Goal: Task Accomplishment & Management: Complete application form

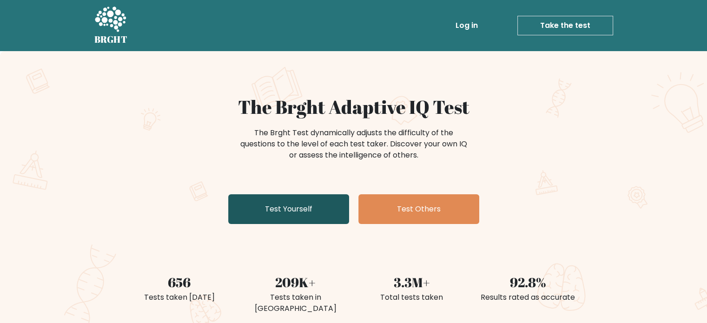
click at [318, 209] on link "Test Yourself" at bounding box center [288, 209] width 121 height 30
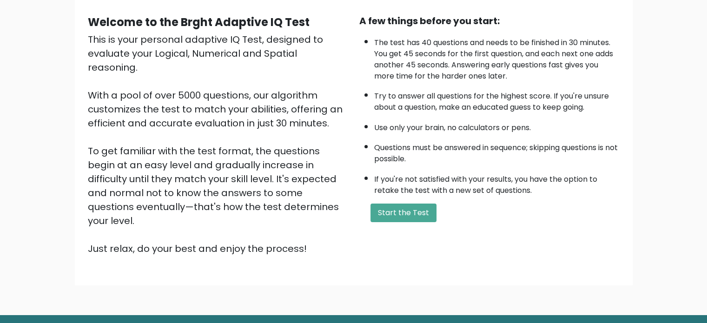
scroll to position [84, 0]
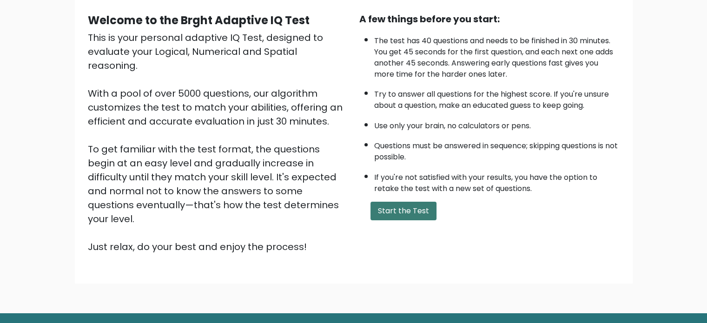
click at [403, 210] on button "Start the Test" at bounding box center [404, 211] width 66 height 19
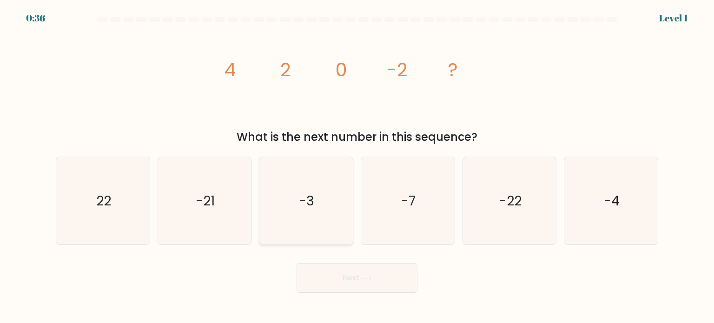
click at [318, 208] on icon "-3" at bounding box center [305, 200] width 87 height 87
click at [357, 167] on input "c. -3" at bounding box center [357, 164] width 0 height 5
radio input "true"
click at [599, 202] on icon "-4" at bounding box center [610, 200] width 87 height 87
click at [358, 167] on input "f. -4" at bounding box center [357, 164] width 0 height 5
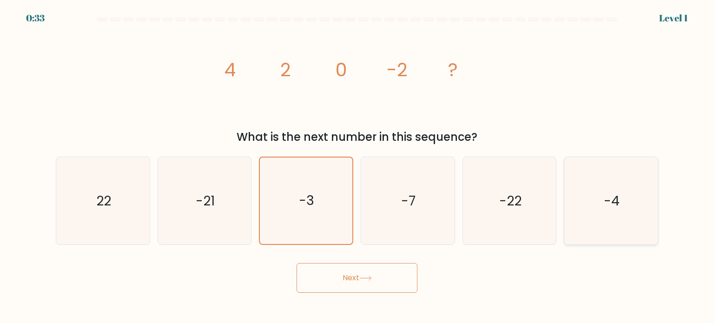
radio input "true"
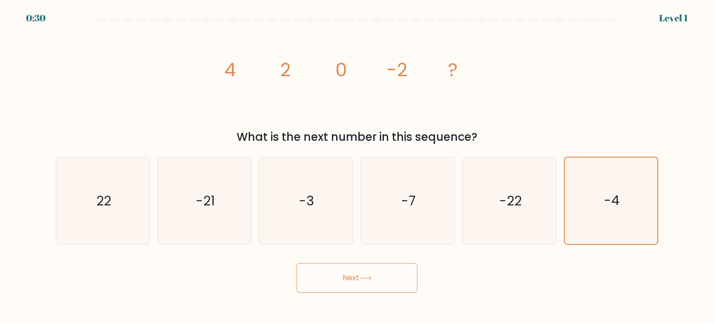
click at [374, 291] on button "Next" at bounding box center [357, 278] width 121 height 30
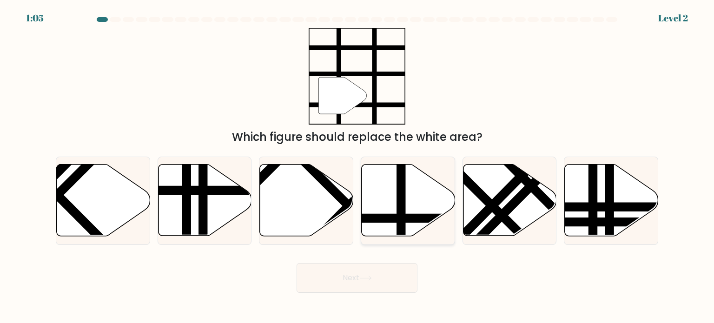
click at [401, 209] on line at bounding box center [401, 163] width 0 height 188
click at [358, 167] on input "d." at bounding box center [357, 164] width 0 height 5
radio input "true"
click at [387, 278] on button "Next" at bounding box center [357, 278] width 121 height 30
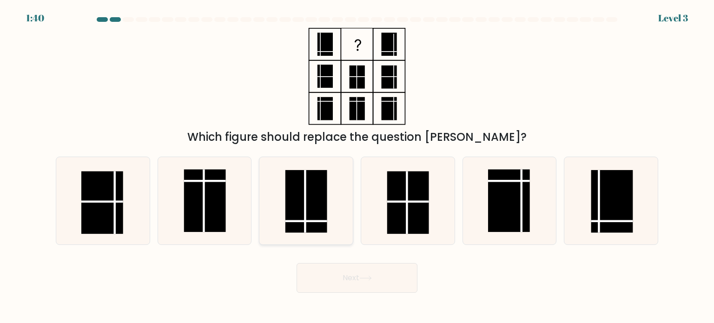
click at [314, 214] on rect at bounding box center [307, 201] width 42 height 63
click at [357, 167] on input "c." at bounding box center [357, 164] width 0 height 5
radio input "true"
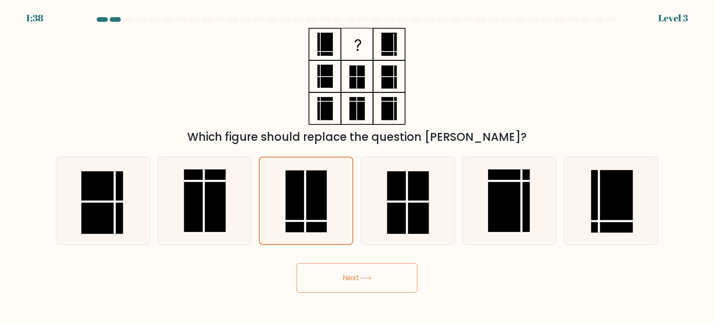
click at [362, 292] on button "Next" at bounding box center [357, 278] width 121 height 30
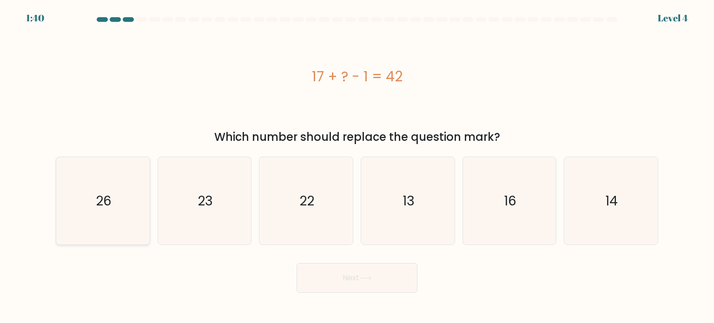
click at [82, 190] on icon "26" at bounding box center [102, 200] width 87 height 87
click at [357, 167] on input "a. 26" at bounding box center [357, 164] width 0 height 5
radio input "true"
click at [325, 287] on button "Next" at bounding box center [357, 278] width 121 height 30
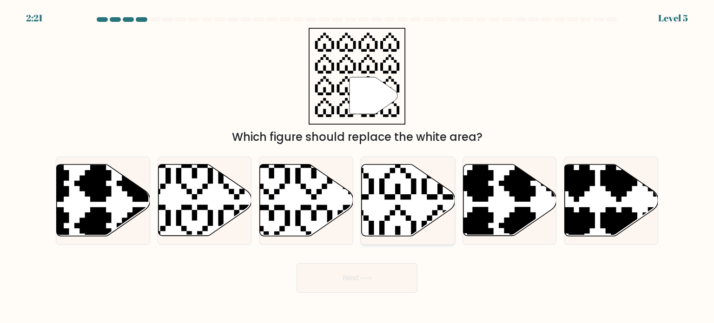
click at [380, 200] on icon at bounding box center [408, 201] width 93 height 72
click at [358, 167] on input "d." at bounding box center [357, 164] width 0 height 5
radio input "true"
click at [358, 282] on button "Next" at bounding box center [357, 278] width 121 height 30
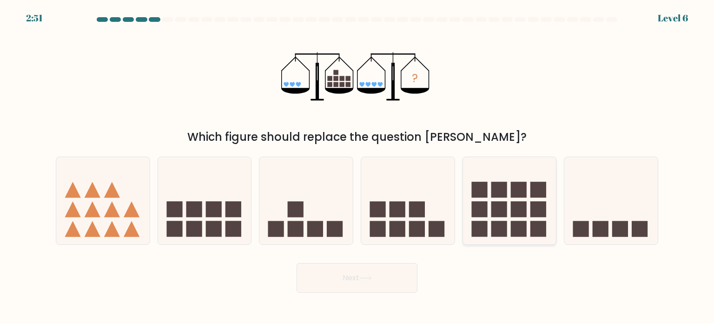
click at [513, 222] on rect at bounding box center [519, 229] width 16 height 16
click at [358, 167] on input "e." at bounding box center [357, 164] width 0 height 5
radio input "true"
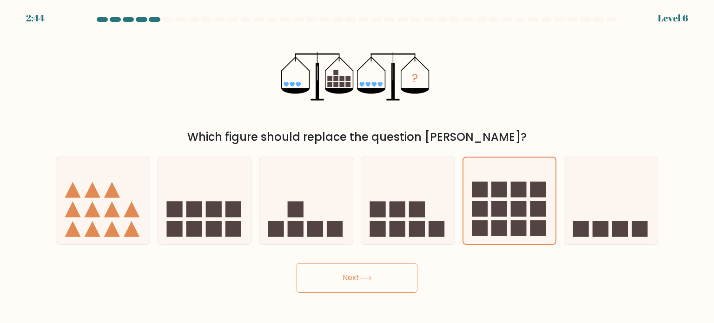
click at [379, 277] on button "Next" at bounding box center [357, 278] width 121 height 30
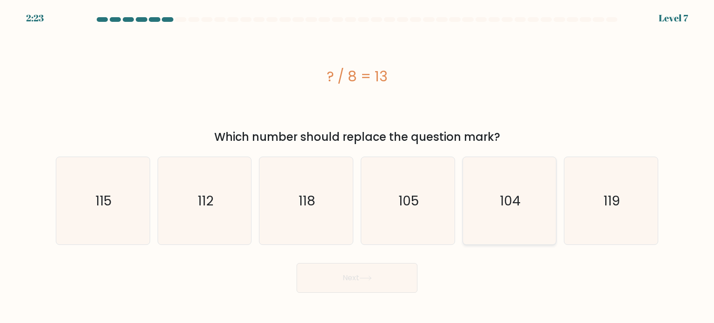
click at [500, 164] on icon "104" at bounding box center [509, 200] width 87 height 87
click at [358, 164] on input "e. 104" at bounding box center [357, 164] width 0 height 5
radio input "true"
click at [400, 275] on button "Next" at bounding box center [357, 278] width 121 height 30
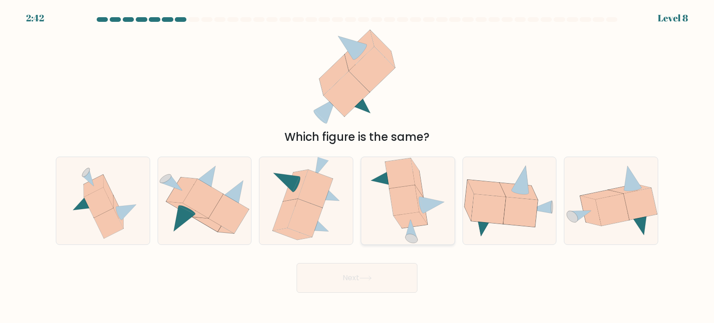
click at [394, 198] on icon at bounding box center [405, 200] width 30 height 30
click at [358, 167] on input "d." at bounding box center [357, 164] width 0 height 5
radio input "true"
click at [381, 285] on button "Next" at bounding box center [357, 278] width 121 height 30
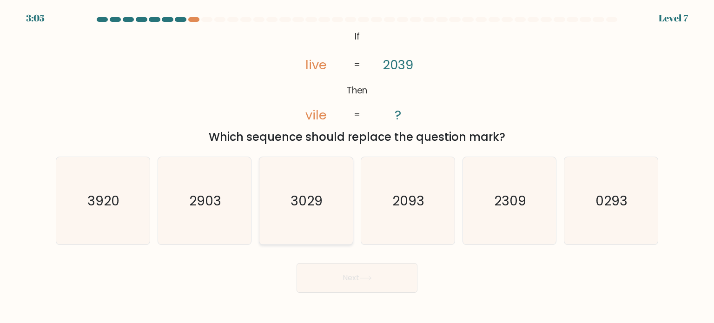
click at [296, 210] on icon "3029" at bounding box center [305, 200] width 87 height 87
click at [357, 167] on input "c. 3029" at bounding box center [357, 164] width 0 height 5
radio input "true"
click at [374, 290] on button "Next" at bounding box center [357, 278] width 121 height 30
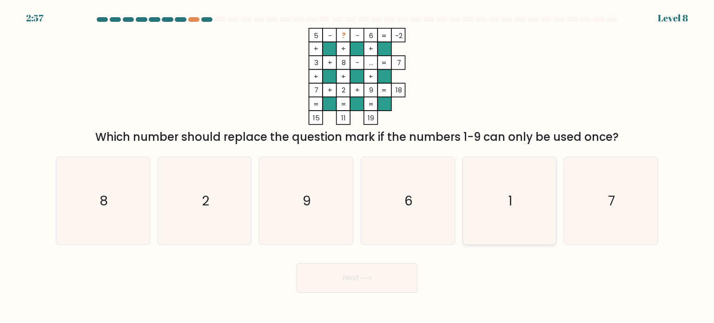
click at [510, 205] on text "1" at bounding box center [510, 200] width 4 height 19
click at [358, 167] on input "e. 1" at bounding box center [357, 164] width 0 height 5
radio input "true"
click at [388, 284] on button "Next" at bounding box center [357, 278] width 121 height 30
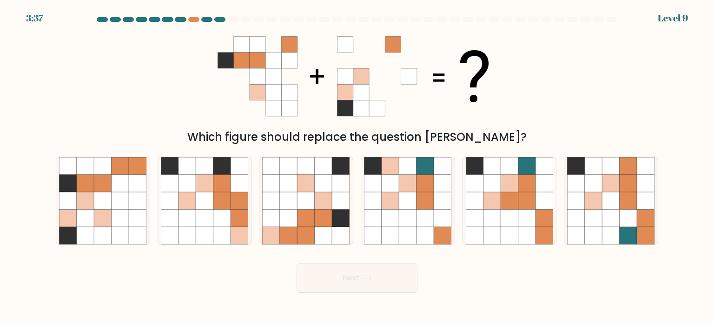
click at [363, 280] on icon at bounding box center [366, 278] width 13 height 5
click at [113, 231] on icon at bounding box center [121, 236] width 18 height 18
click at [357, 167] on input "a." at bounding box center [357, 164] width 0 height 5
radio input "true"
click at [352, 270] on button "Next" at bounding box center [357, 278] width 121 height 30
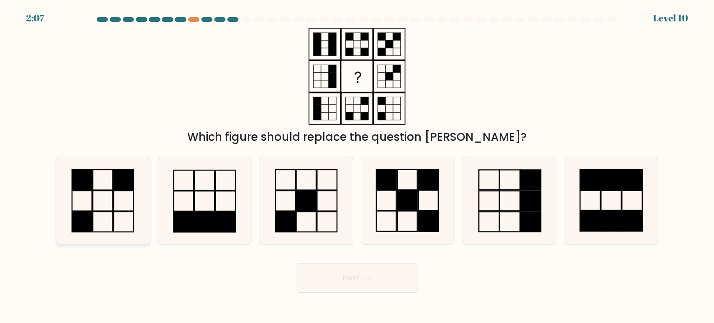
click at [102, 221] on icon at bounding box center [102, 200] width 87 height 87
click at [357, 167] on input "a." at bounding box center [357, 164] width 0 height 5
radio input "true"
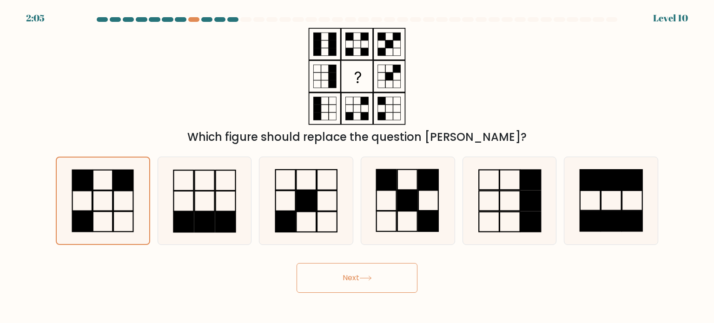
click at [355, 275] on button "Next" at bounding box center [357, 278] width 121 height 30
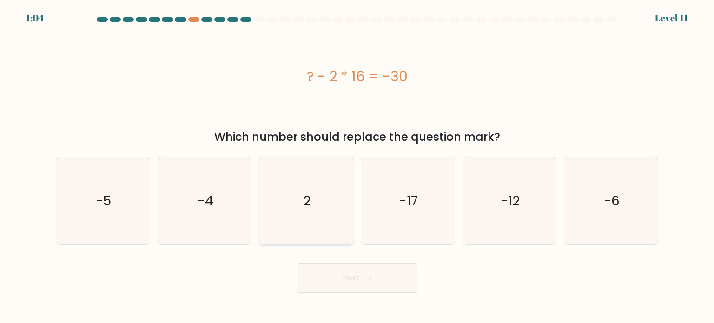
click at [297, 202] on icon "2" at bounding box center [305, 200] width 87 height 87
click at [357, 167] on input "c. 2" at bounding box center [357, 164] width 0 height 5
radio input "true"
click at [360, 268] on button "Next" at bounding box center [357, 278] width 121 height 30
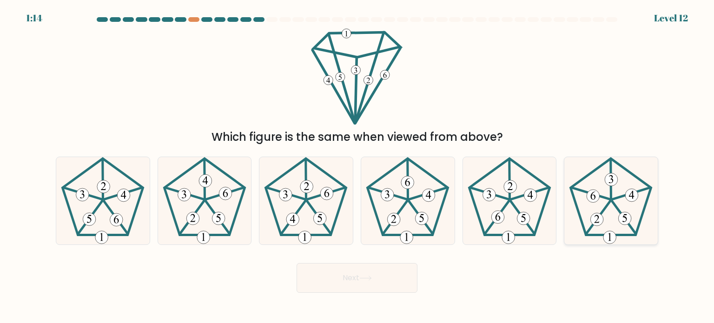
click at [601, 187] on icon at bounding box center [610, 200] width 87 height 87
click at [358, 167] on input "f." at bounding box center [357, 164] width 0 height 5
radio input "true"
click at [399, 287] on button "Next" at bounding box center [357, 278] width 121 height 30
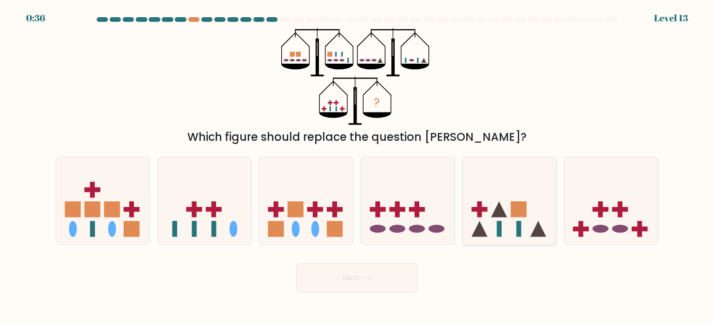
click at [490, 207] on icon at bounding box center [509, 200] width 93 height 77
click at [358, 167] on input "e." at bounding box center [357, 164] width 0 height 5
radio input "true"
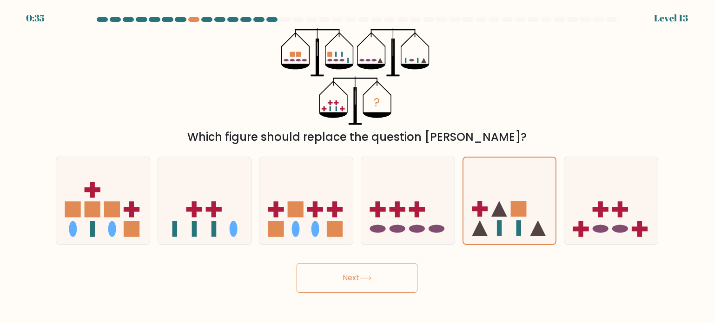
click at [364, 282] on button "Next" at bounding box center [357, 278] width 121 height 30
click at [376, 280] on button "Next" at bounding box center [357, 278] width 121 height 30
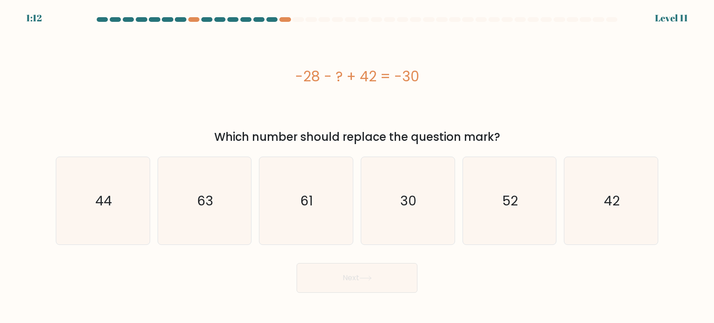
drag, startPoint x: 294, startPoint y: 80, endPoint x: 441, endPoint y: 97, distance: 148.5
click at [441, 97] on div "-28 - ? + 42 = -30" at bounding box center [357, 76] width 603 height 97
copy div "-28 - ? + 42 = -30"
click at [129, 217] on icon "44" at bounding box center [102, 200] width 87 height 87
click at [357, 167] on input "a. 44" at bounding box center [357, 164] width 0 height 5
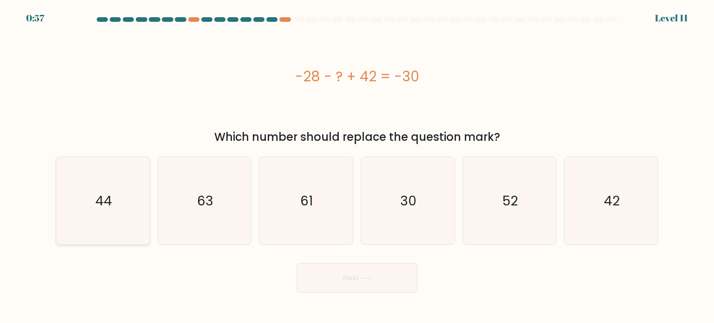
radio input "true"
click at [321, 275] on button "Next" at bounding box center [357, 278] width 121 height 30
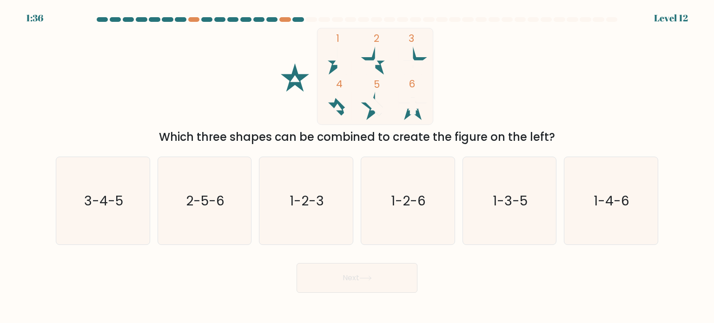
drag, startPoint x: 275, startPoint y: 30, endPoint x: 419, endPoint y: 96, distance: 157.8
click at [419, 96] on icon "1 2 3 4 5 6" at bounding box center [357, 76] width 250 height 97
click at [328, 214] on icon "1-2-3" at bounding box center [305, 200] width 87 height 87
click at [357, 167] on input "c. 1-2-3" at bounding box center [357, 164] width 0 height 5
radio input "true"
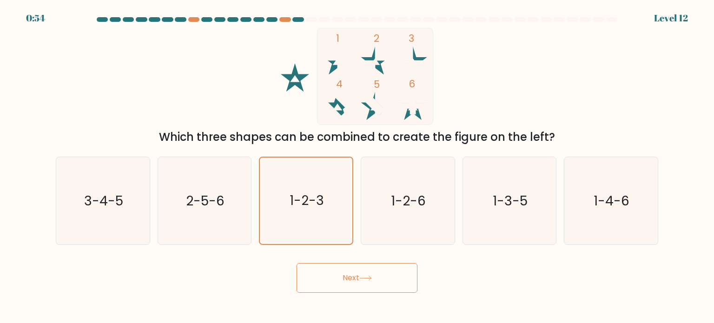
click at [351, 272] on button "Next" at bounding box center [357, 278] width 121 height 30
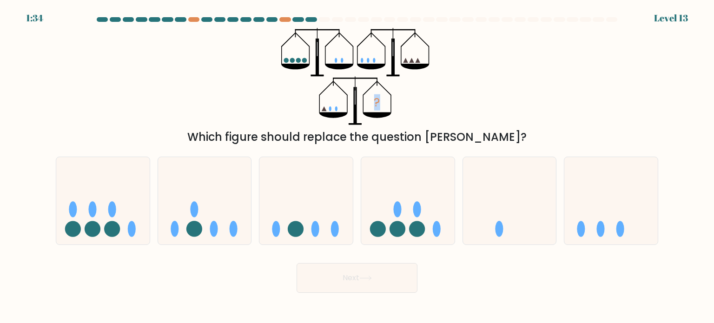
drag, startPoint x: 281, startPoint y: 26, endPoint x: 458, endPoint y: 120, distance: 200.4
click at [458, 120] on form at bounding box center [357, 155] width 714 height 276
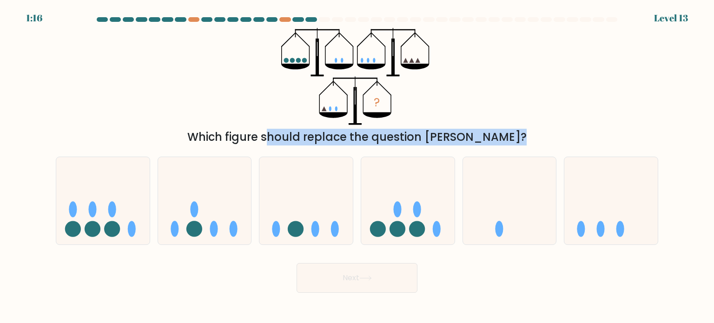
drag, startPoint x: 221, startPoint y: 133, endPoint x: 497, endPoint y: 153, distance: 276.1
click at [497, 153] on form at bounding box center [357, 155] width 714 height 276
copy form "Which figure should replace the question mark? a. b. c. d. e."
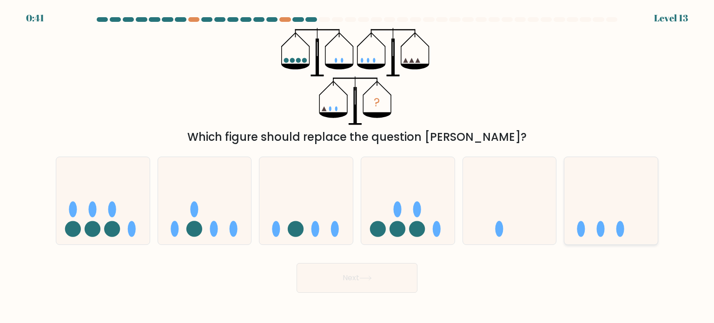
click at [576, 225] on icon at bounding box center [611, 200] width 93 height 77
click at [358, 167] on input "f." at bounding box center [357, 164] width 0 height 5
radio input "true"
click at [354, 282] on button "Next" at bounding box center [357, 278] width 121 height 30
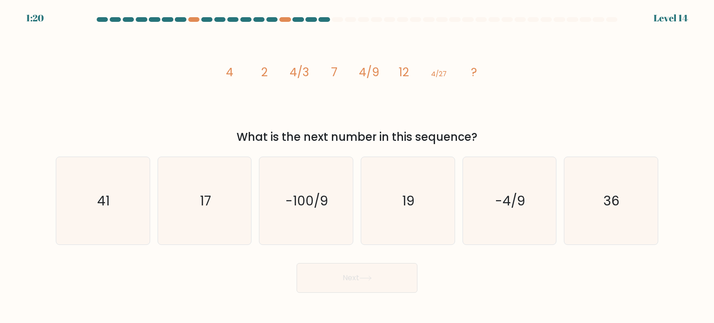
drag, startPoint x: 205, startPoint y: 65, endPoint x: 497, endPoint y: 144, distance: 302.6
click at [497, 144] on div "image/svg+xml 4 2 4/3 7 4/9 12 4/27 ? What is the next number in this sequence?" at bounding box center [357, 87] width 614 height 118
copy div "4 2 4/3 7 4/9 12 4/27 ? What is the next number in this sequence?"
click at [316, 105] on icon "image/svg+xml 4 2 4/3 7 4/9 12 4/27 ?" at bounding box center [357, 76] width 279 height 97
drag, startPoint x: 227, startPoint y: 68, endPoint x: 498, endPoint y: 74, distance: 270.8
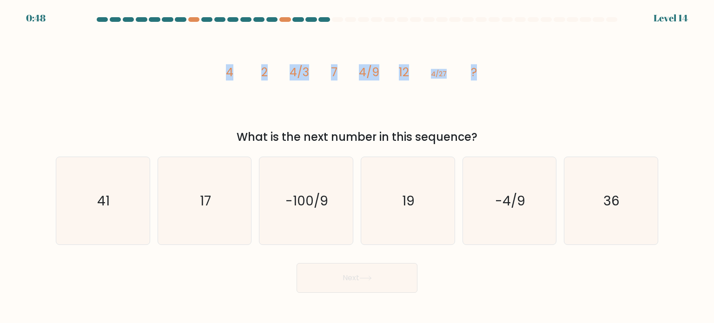
click at [498, 74] on div "image/svg+xml 4 2 4/3 7 4/9 12 4/27 ? What is the next number in this sequence?" at bounding box center [357, 87] width 614 height 118
copy g "4 2 4/3 7 4/9 12 4/27 ?"
click at [513, 200] on text "-4/9" at bounding box center [510, 200] width 30 height 19
click at [358, 167] on input "e. -4/9" at bounding box center [357, 164] width 0 height 5
radio input "true"
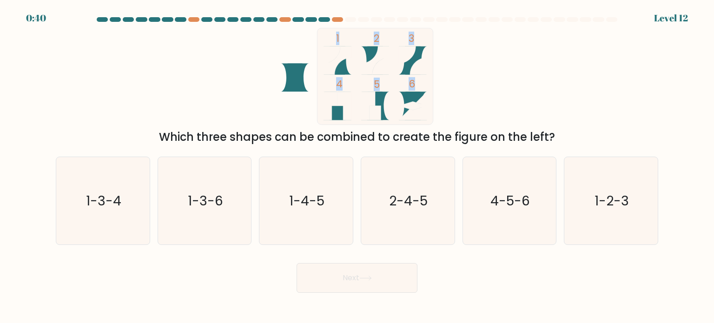
drag, startPoint x: 259, startPoint y: 31, endPoint x: 471, endPoint y: 109, distance: 226.2
click at [471, 109] on icon "1 2 3 4 5 6" at bounding box center [357, 76] width 250 height 97
click at [486, 107] on div "1 2 3 4 5 6 Which three shapes can be combined to create the figure on the left?" at bounding box center [357, 87] width 614 height 118
drag, startPoint x: 160, startPoint y: 136, endPoint x: 564, endPoint y: 144, distance: 403.8
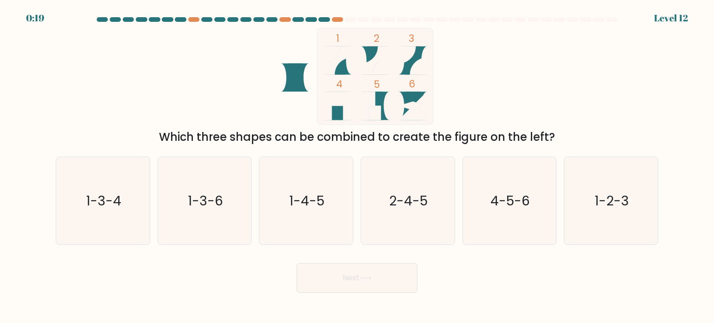
click at [564, 144] on div "Which three shapes can be combined to create the figure on the left?" at bounding box center [357, 137] width 592 height 17
copy div "Which three shapes can be combined to create the figure on the left?"
click at [393, 225] on icon "2-4-5" at bounding box center [407, 200] width 87 height 87
click at [358, 167] on input "d. 2-4-5" at bounding box center [357, 164] width 0 height 5
radio input "true"
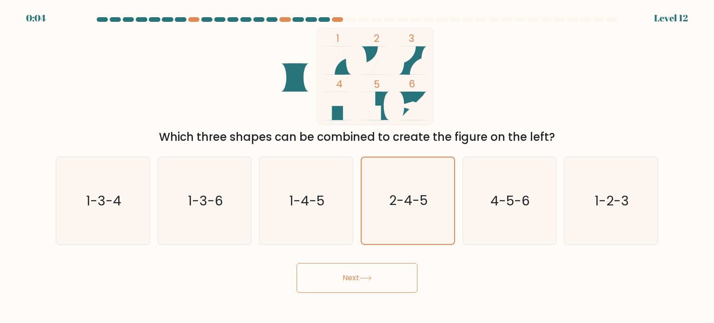
click at [377, 274] on button "Next" at bounding box center [357, 278] width 121 height 30
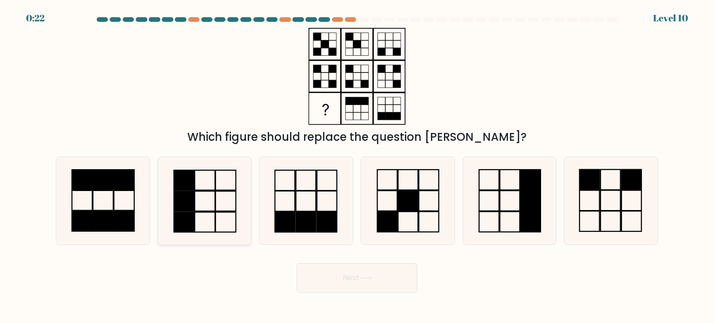
click at [181, 214] on rect at bounding box center [184, 222] width 20 height 20
click at [357, 167] on input "b." at bounding box center [357, 164] width 0 height 5
radio input "true"
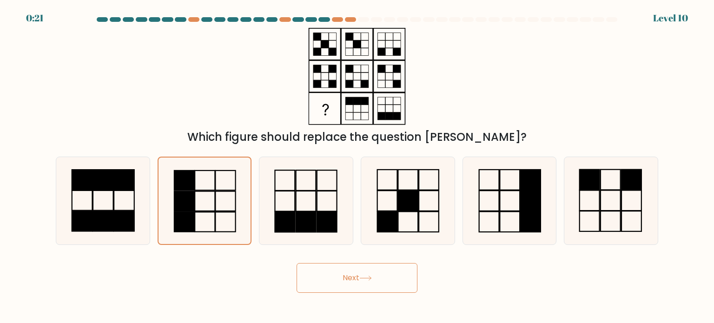
click at [342, 280] on button "Next" at bounding box center [357, 278] width 121 height 30
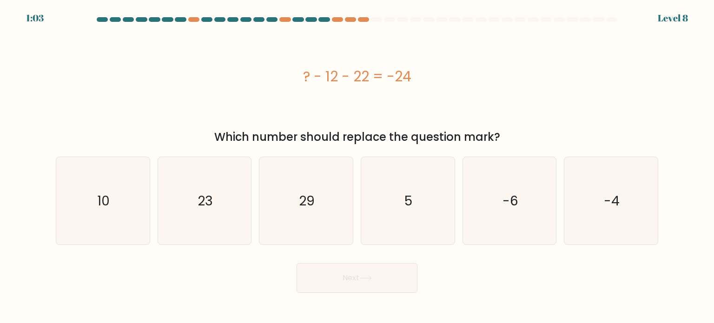
drag, startPoint x: 306, startPoint y: 70, endPoint x: 440, endPoint y: 71, distance: 134.4
click at [440, 71] on div "? - 12 - 22 = -24" at bounding box center [357, 76] width 603 height 21
copy div "? - 12 - 22 = -24"
click at [104, 188] on icon "10" at bounding box center [102, 200] width 87 height 87
click at [357, 167] on input "a. 10" at bounding box center [357, 164] width 0 height 5
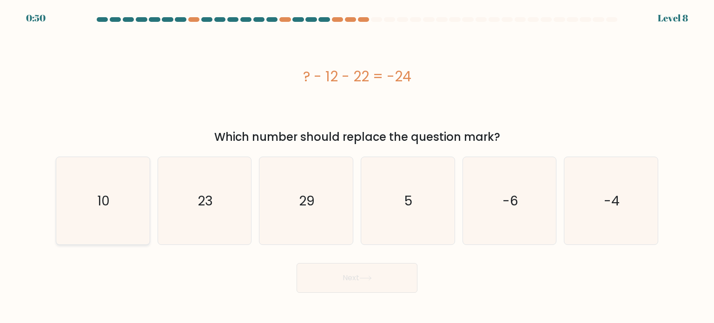
radio input "true"
click at [346, 269] on button "Next" at bounding box center [357, 278] width 121 height 30
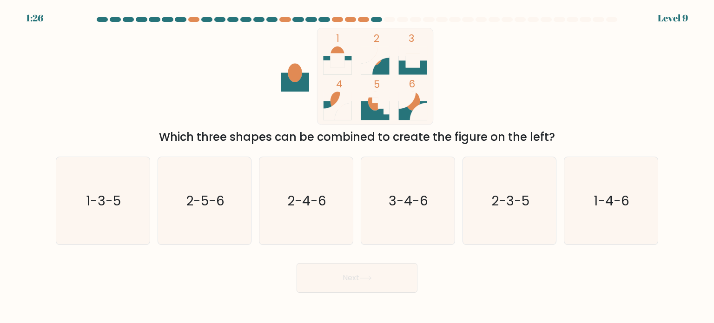
click at [390, 119] on rect at bounding box center [375, 76] width 116 height 97
click at [303, 214] on icon "2-4-6" at bounding box center [305, 200] width 87 height 87
click at [357, 167] on input "c. 2-4-6" at bounding box center [357, 164] width 0 height 5
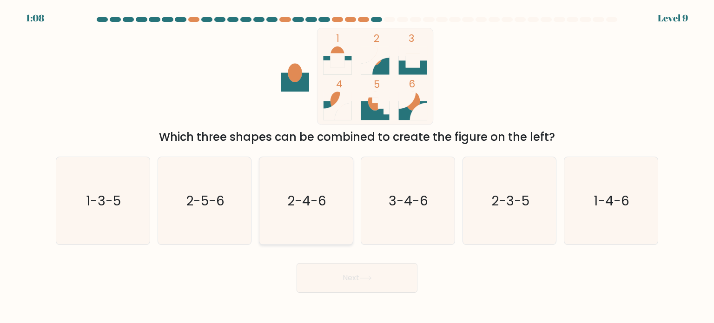
radio input "true"
click at [365, 280] on icon at bounding box center [366, 278] width 13 height 5
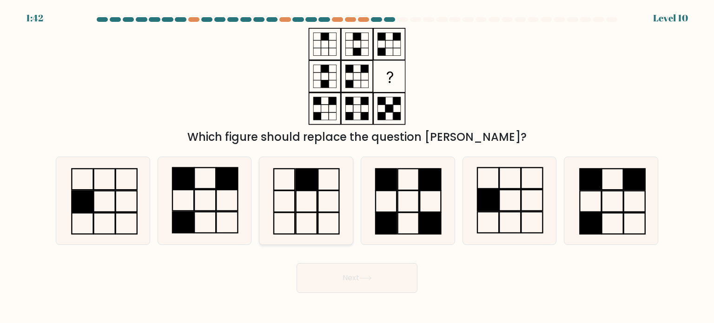
click at [326, 199] on icon at bounding box center [305, 200] width 87 height 87
click at [357, 167] on input "c." at bounding box center [357, 164] width 0 height 5
radio input "true"
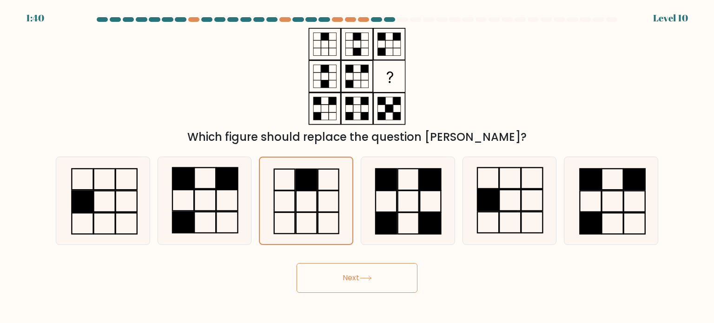
click at [385, 277] on button "Next" at bounding box center [357, 278] width 121 height 30
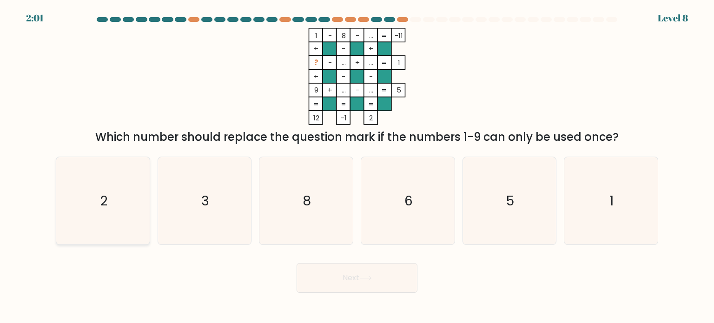
click at [113, 210] on icon "2" at bounding box center [102, 200] width 87 height 87
click at [357, 167] on input "a. 2" at bounding box center [357, 164] width 0 height 5
radio input "true"
click at [354, 277] on button "Next" at bounding box center [357, 278] width 121 height 30
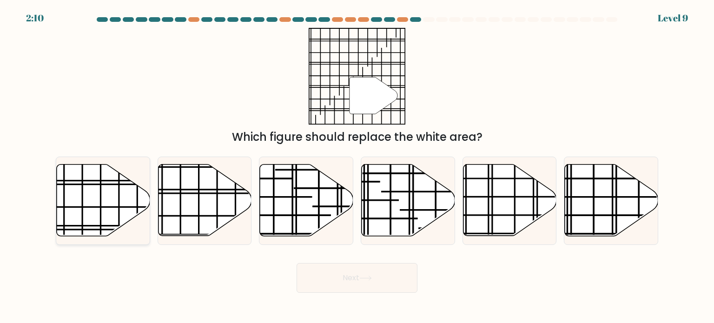
click at [118, 220] on icon at bounding box center [103, 201] width 93 height 72
click at [357, 167] on input "a." at bounding box center [357, 164] width 0 height 5
radio input "true"
click at [362, 284] on button "Next" at bounding box center [357, 278] width 121 height 30
click at [340, 274] on button "Next" at bounding box center [357, 278] width 121 height 30
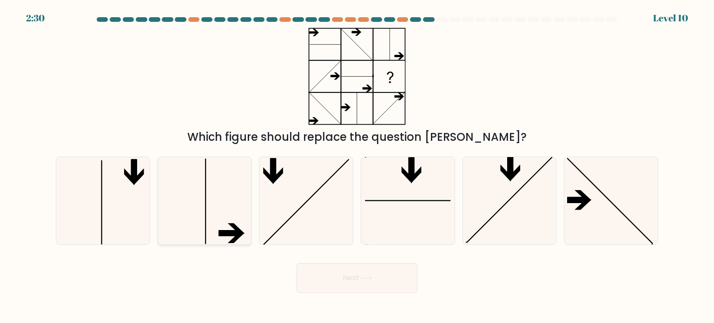
click at [250, 225] on div at bounding box center [205, 201] width 94 height 88
click at [357, 167] on input "b." at bounding box center [357, 164] width 0 height 5
radio input "true"
click at [371, 279] on icon at bounding box center [366, 278] width 13 height 5
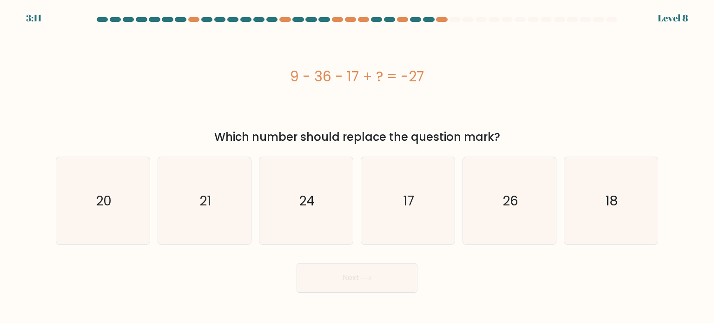
drag, startPoint x: 287, startPoint y: 77, endPoint x: 430, endPoint y: 78, distance: 143.3
click at [430, 78] on div "9 - 36 - 17 + ? = -27" at bounding box center [357, 76] width 603 height 21
copy div "9 - 36 - 17 + ? = -27"
click at [411, 188] on icon "17" at bounding box center [407, 200] width 87 height 87
click at [358, 167] on input "d. 17" at bounding box center [357, 164] width 0 height 5
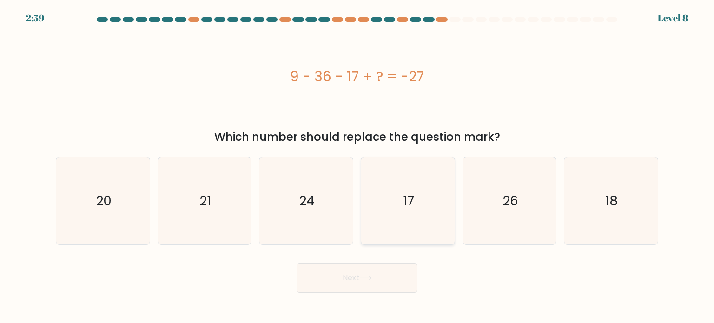
radio input "true"
click at [380, 287] on button "Next" at bounding box center [357, 278] width 121 height 30
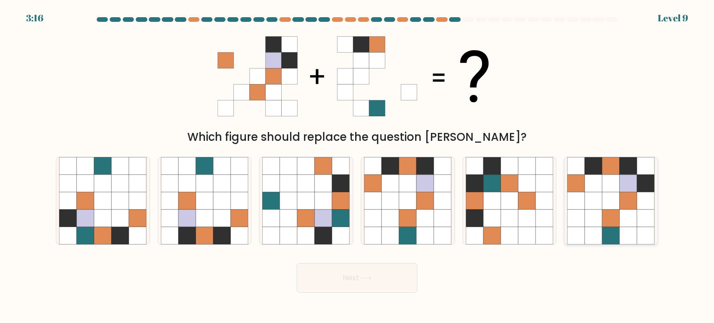
click at [645, 200] on icon at bounding box center [647, 201] width 18 height 18
click at [358, 167] on input "f." at bounding box center [357, 164] width 0 height 5
radio input "true"
click at [388, 282] on button "Next" at bounding box center [357, 278] width 121 height 30
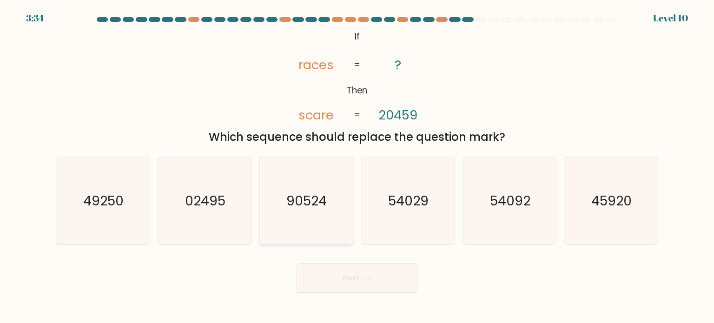
click at [315, 219] on icon "90524" at bounding box center [305, 200] width 87 height 87
click at [357, 167] on input "c. 90524" at bounding box center [357, 164] width 0 height 5
radio input "true"
click at [349, 271] on button "Next" at bounding box center [357, 278] width 121 height 30
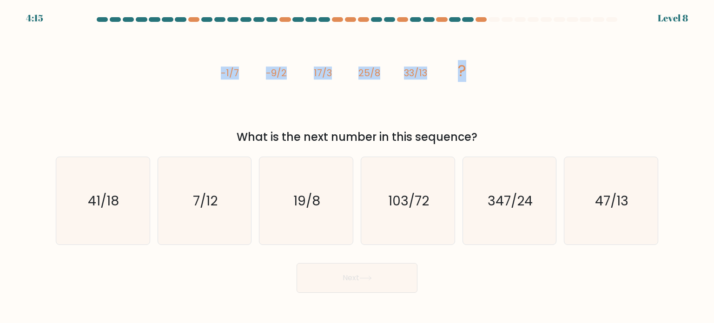
drag, startPoint x: 203, startPoint y: 70, endPoint x: 491, endPoint y: 81, distance: 288.1
click at [491, 81] on div "image/svg+xml -1/7 -9/2 17/3 25/8 33/13 ? What is the next number in this seque…" at bounding box center [357, 87] width 614 height 118
copy g "-1/7 -9/2 17/3 25/8 33/13 ?"
click at [105, 225] on icon "41/18" at bounding box center [102, 200] width 87 height 87
click at [357, 167] on input "a. 41/18" at bounding box center [357, 164] width 0 height 5
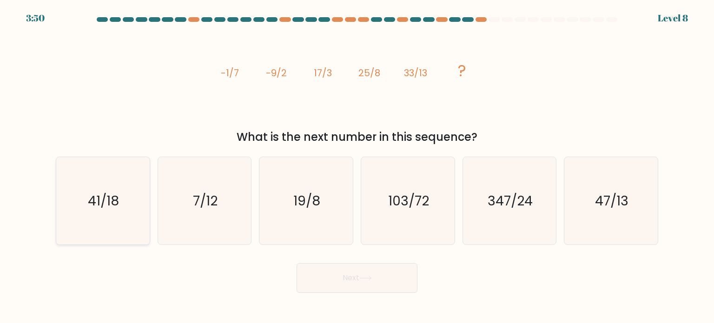
radio input "true"
click at [371, 279] on icon at bounding box center [366, 278] width 13 height 5
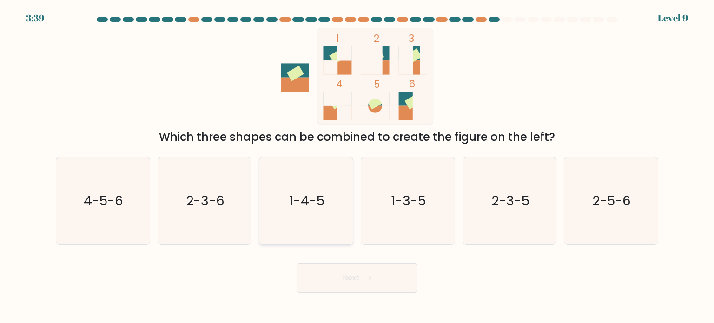
click at [300, 206] on text "1-4-5" at bounding box center [307, 200] width 35 height 19
click at [357, 167] on input "c. 1-4-5" at bounding box center [357, 164] width 0 height 5
radio input "true"
click at [395, 273] on button "Next" at bounding box center [357, 278] width 121 height 30
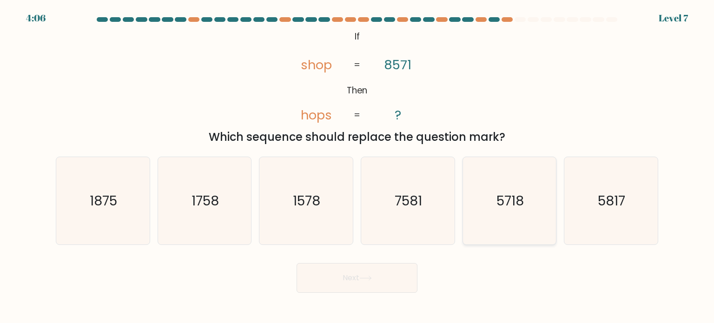
click at [511, 187] on icon "5718" at bounding box center [509, 200] width 87 height 87
click at [358, 167] on input "e. 5718" at bounding box center [357, 164] width 0 height 5
radio input "true"
click at [380, 275] on button "Next" at bounding box center [357, 278] width 121 height 30
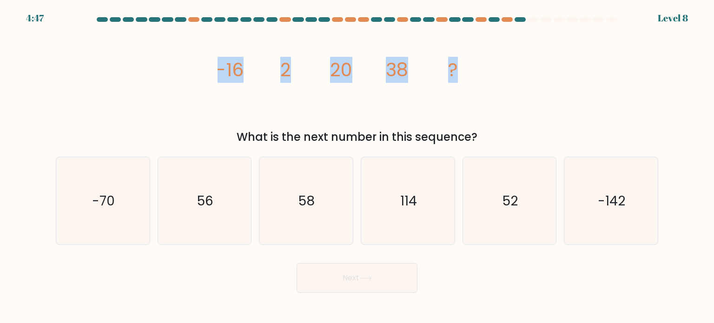
drag, startPoint x: 213, startPoint y: 63, endPoint x: 523, endPoint y: 91, distance: 311.5
click at [523, 91] on div "image/svg+xml -16 2 20 38 ? What is the next number in this sequence?" at bounding box center [357, 87] width 614 height 118
copy g "-16 2 20 38 ?"
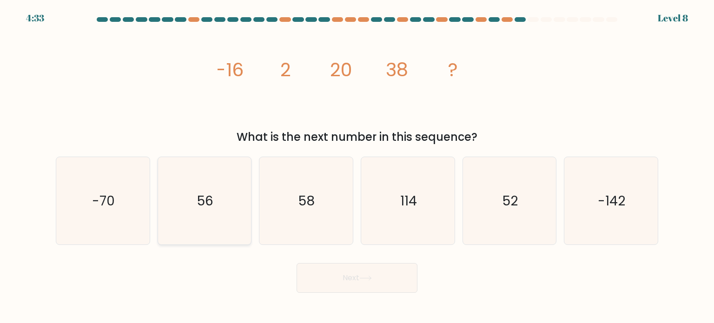
click at [216, 219] on icon "56" at bounding box center [204, 200] width 87 height 87
click at [357, 167] on input "b. 56" at bounding box center [357, 164] width 0 height 5
radio input "true"
click at [329, 268] on button "Next" at bounding box center [357, 278] width 121 height 30
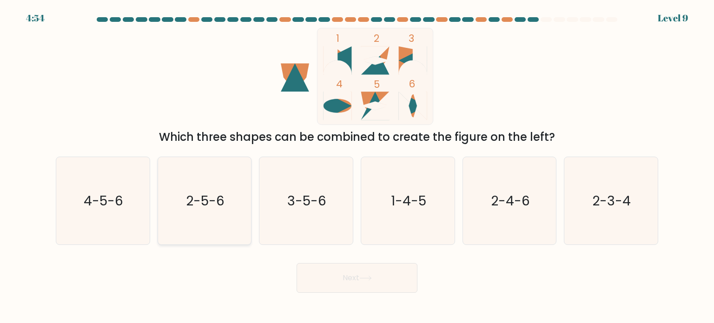
click at [230, 202] on icon "2-5-6" at bounding box center [204, 200] width 87 height 87
click at [357, 167] on input "b. 2-5-6" at bounding box center [357, 164] width 0 height 5
radio input "true"
click at [328, 275] on button "Next" at bounding box center [357, 278] width 121 height 30
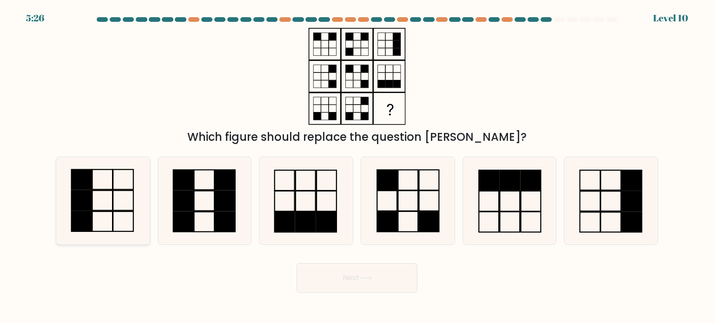
click at [119, 200] on icon at bounding box center [102, 200] width 87 height 87
click at [357, 167] on input "a." at bounding box center [357, 164] width 0 height 5
radio input "true"
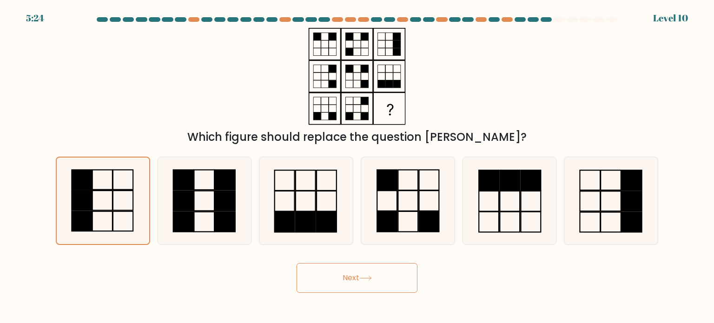
click at [347, 285] on button "Next" at bounding box center [357, 278] width 121 height 30
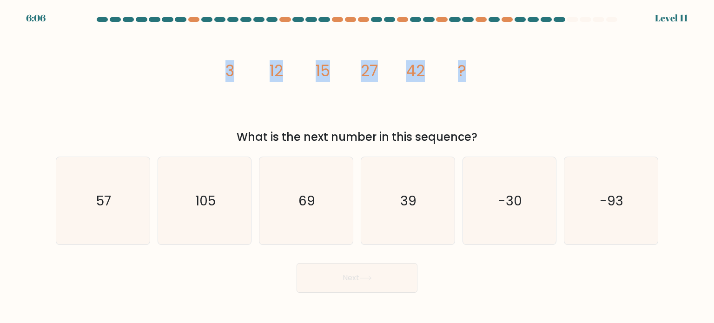
drag, startPoint x: 220, startPoint y: 72, endPoint x: 474, endPoint y: 82, distance: 255.1
click at [474, 82] on icon "image/svg+xml 3 12 15 27 42 ?" at bounding box center [357, 76] width 279 height 97
copy g "3 12 15 27 42 ?"
click at [282, 96] on icon "image/svg+xml 3 12 15 27 42 ?" at bounding box center [357, 76] width 279 height 97
click at [138, 207] on icon "57" at bounding box center [102, 200] width 87 height 87
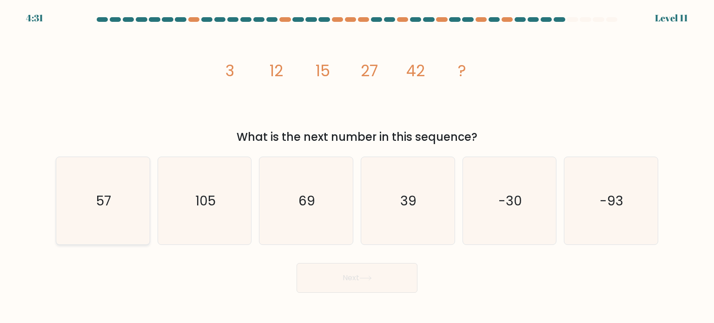
click at [357, 167] on input "a. 57" at bounding box center [357, 164] width 0 height 5
radio input "true"
click at [350, 272] on button "Next" at bounding box center [357, 278] width 121 height 30
click at [355, 284] on button "Next" at bounding box center [357, 278] width 121 height 30
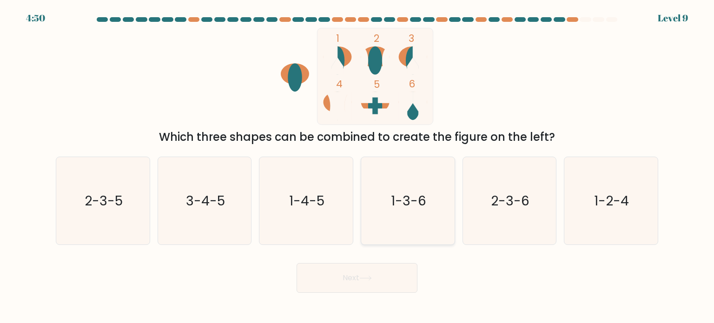
click at [431, 206] on icon "1-3-6" at bounding box center [407, 200] width 87 height 87
click at [358, 167] on input "d. 1-3-6" at bounding box center [357, 164] width 0 height 5
radio input "true"
click at [431, 206] on icon "1-3-6" at bounding box center [408, 201] width 87 height 87
click at [358, 167] on input "d. 1-3-6" at bounding box center [357, 164] width 0 height 5
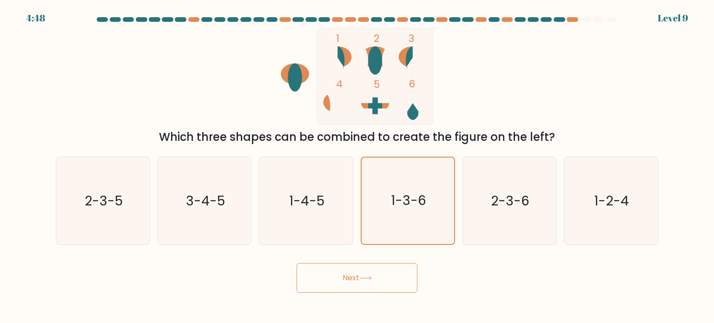
click at [382, 273] on button "Next" at bounding box center [357, 278] width 121 height 30
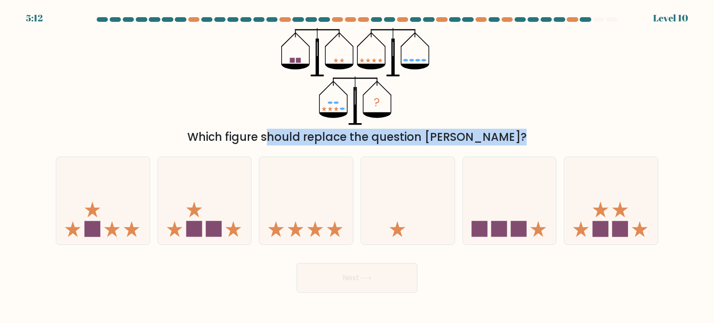
drag, startPoint x: 220, startPoint y: 141, endPoint x: 447, endPoint y: 151, distance: 228.1
click at [447, 151] on form at bounding box center [357, 155] width 714 height 276
copy form "Which figure should replace the question mark? a. b. c. d."
click at [302, 202] on icon at bounding box center [306, 200] width 93 height 77
click at [357, 167] on input "c." at bounding box center [357, 164] width 0 height 5
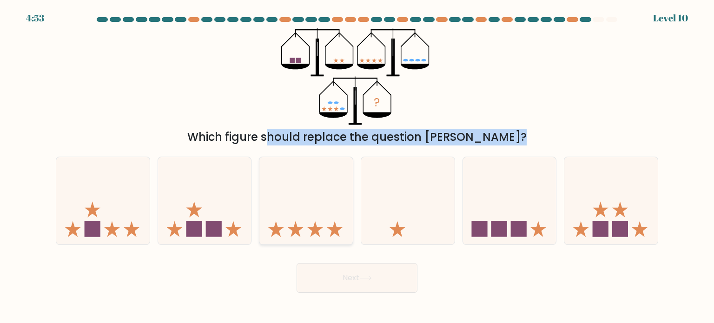
radio input "true"
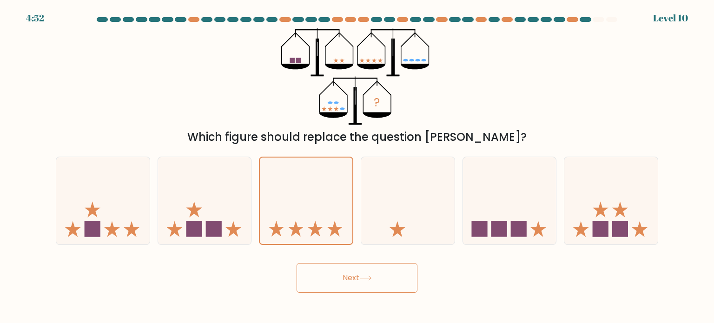
click at [357, 281] on button "Next" at bounding box center [357, 278] width 121 height 30
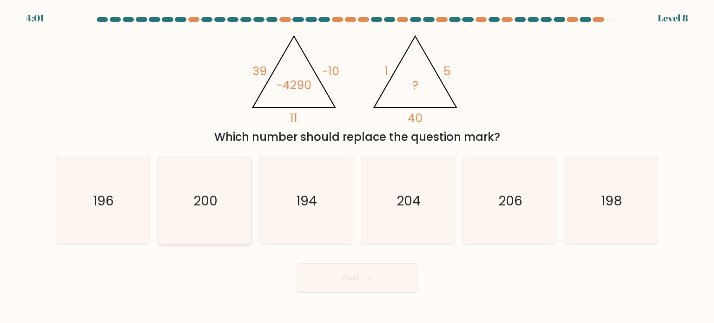
click at [197, 212] on icon "200" at bounding box center [204, 200] width 87 height 87
click at [357, 167] on input "b. 200" at bounding box center [357, 164] width 0 height 5
radio input "true"
click at [341, 281] on button "Next" at bounding box center [357, 278] width 121 height 30
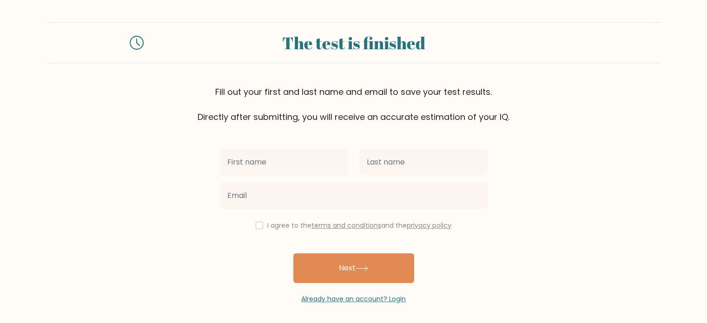
click at [290, 167] on input "text" at bounding box center [284, 162] width 128 height 26
type input "[PERSON_NAME]"
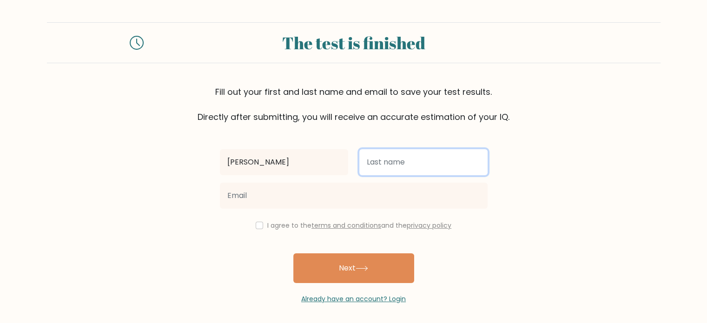
click at [394, 168] on input "text" at bounding box center [424, 162] width 128 height 26
type input "Millor"
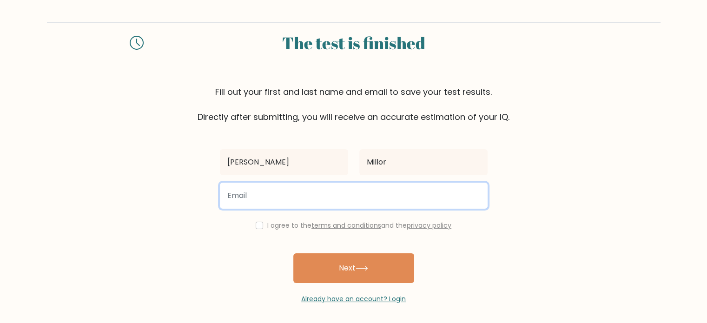
click at [354, 193] on input "email" at bounding box center [354, 196] width 268 height 26
type input "cmillor112998@gmail.com"
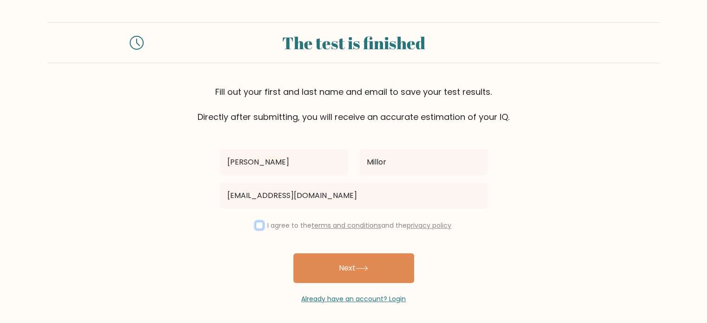
click at [260, 225] on input "checkbox" at bounding box center [259, 225] width 7 height 7
checkbox input "true"
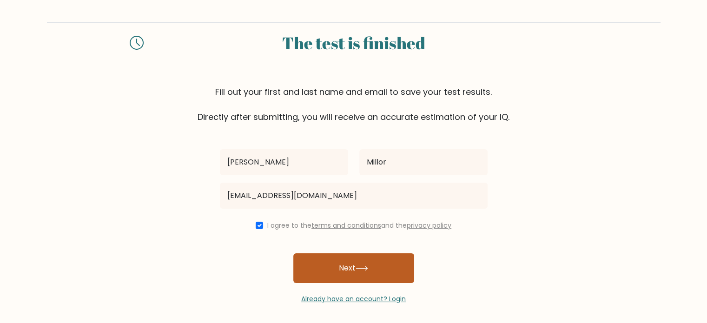
click at [337, 260] on button "Next" at bounding box center [354, 269] width 121 height 30
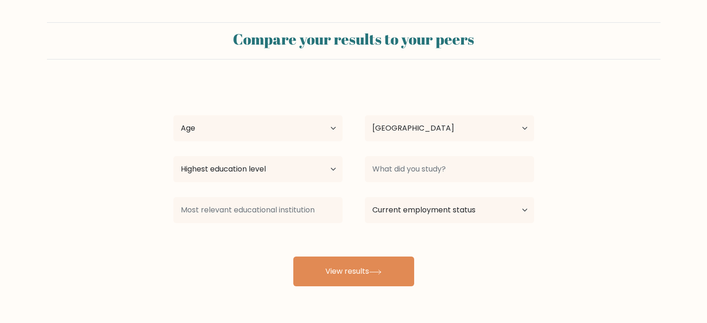
select select "PH"
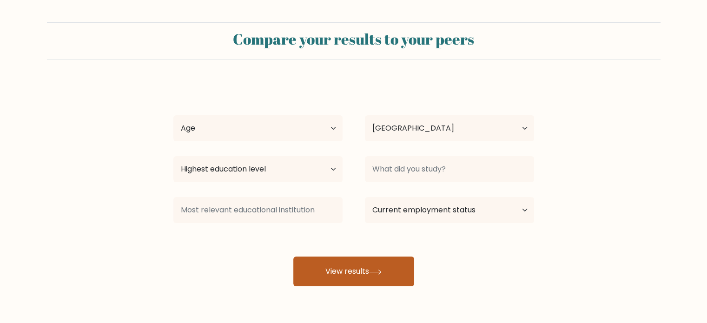
click at [387, 273] on button "View results" at bounding box center [354, 272] width 121 height 30
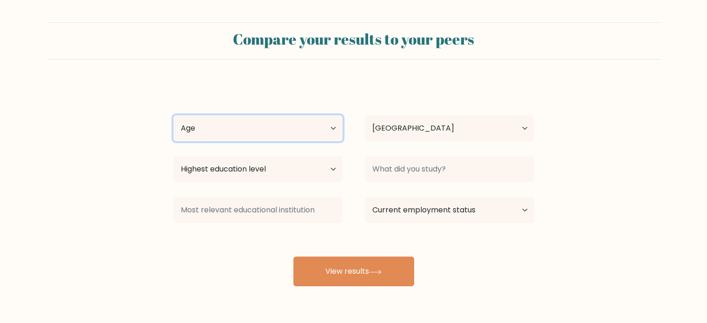
click at [314, 121] on select "Age Under [DEMOGRAPHIC_DATA] [DEMOGRAPHIC_DATA] [DEMOGRAPHIC_DATA] [DEMOGRAPHIC…" at bounding box center [257, 128] width 169 height 26
select select "25_34"
click at [173, 115] on select "Age Under [DEMOGRAPHIC_DATA] [DEMOGRAPHIC_DATA] [DEMOGRAPHIC_DATA] [DEMOGRAPHIC…" at bounding box center [257, 128] width 169 height 26
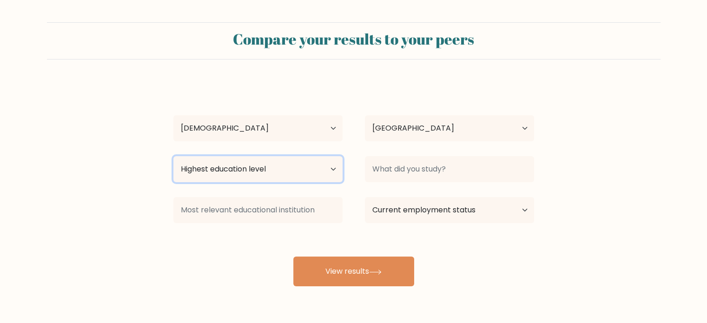
click at [280, 176] on select "Highest education level No schooling Primary Lower Secondary Upper Secondary Oc…" at bounding box center [257, 169] width 169 height 26
select select "bachelors_degree"
click at [173, 156] on select "Highest education level No schooling Primary Lower Secondary Upper Secondary Oc…" at bounding box center [257, 169] width 169 height 26
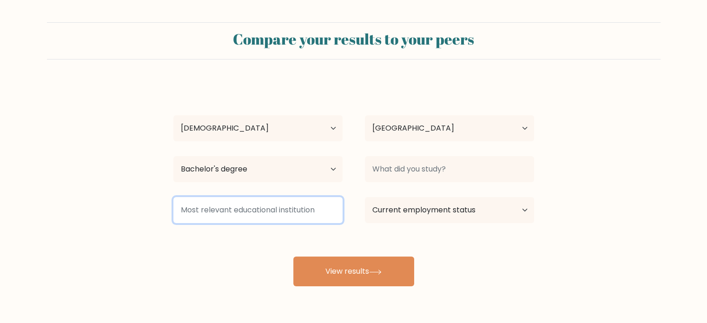
click at [285, 214] on input at bounding box center [257, 210] width 169 height 26
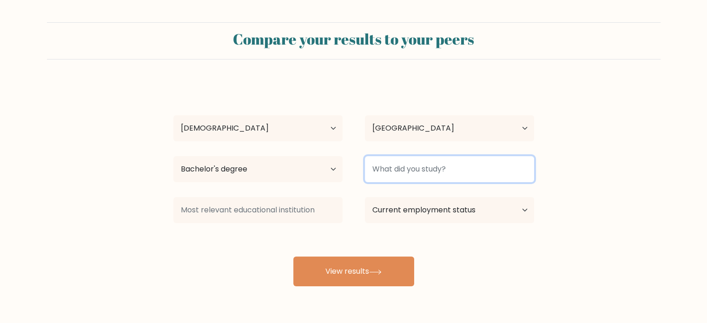
click at [441, 169] on input at bounding box center [449, 169] width 169 height 26
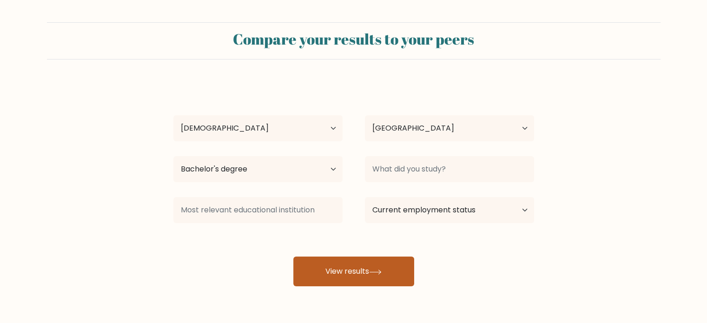
click at [396, 273] on button "View results" at bounding box center [354, 272] width 121 height 30
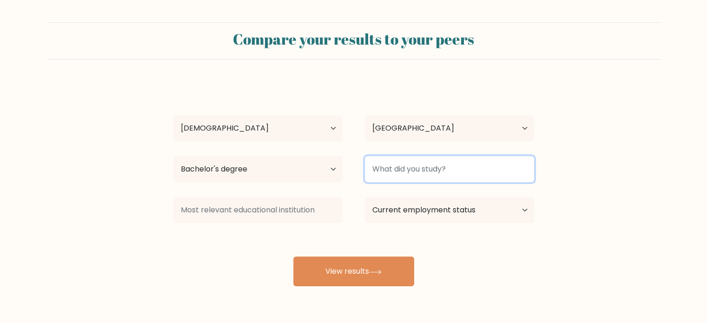
click at [439, 173] on input at bounding box center [449, 169] width 169 height 26
type input "N"
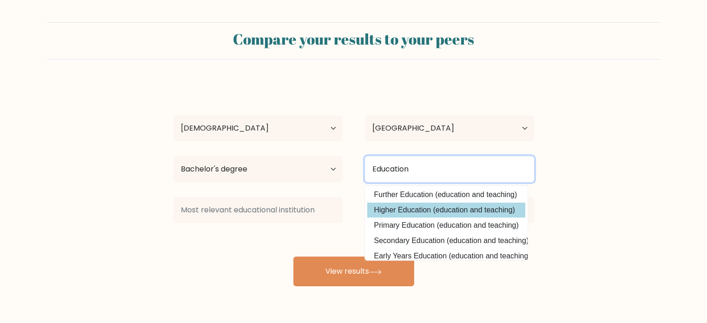
scroll to position [36, 0]
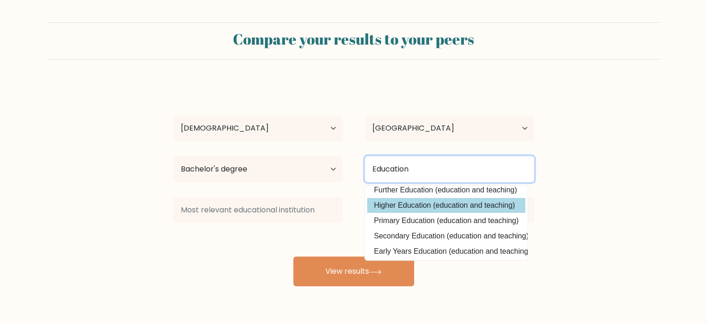
type input "Education"
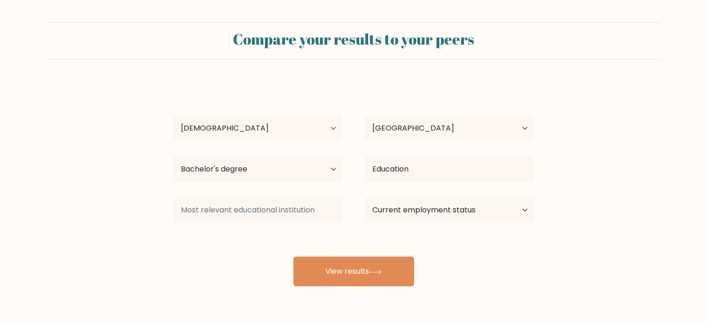
click at [451, 238] on div "Christine Joyce Millor Age Under 18 years old 18-24 years old 25-34 years old 3…" at bounding box center [354, 184] width 372 height 205
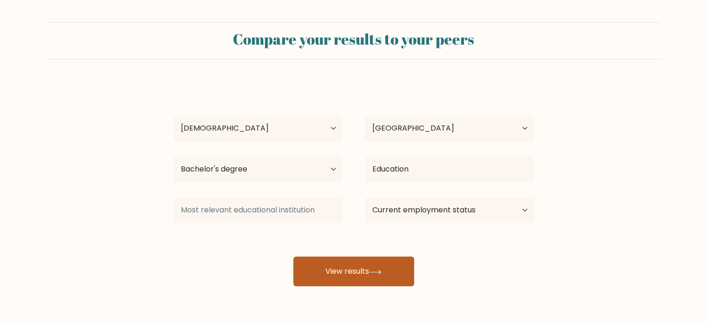
click at [383, 279] on button "View results" at bounding box center [354, 272] width 121 height 30
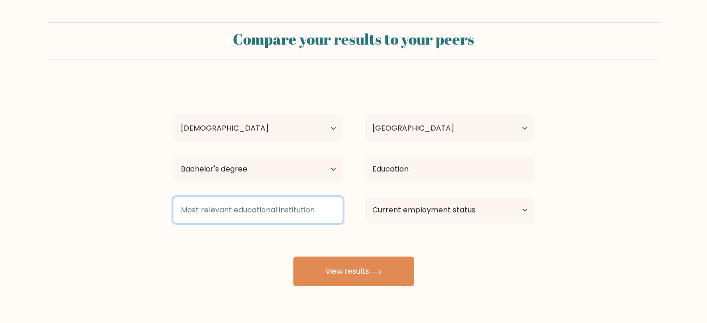
click at [309, 220] on input at bounding box center [257, 210] width 169 height 26
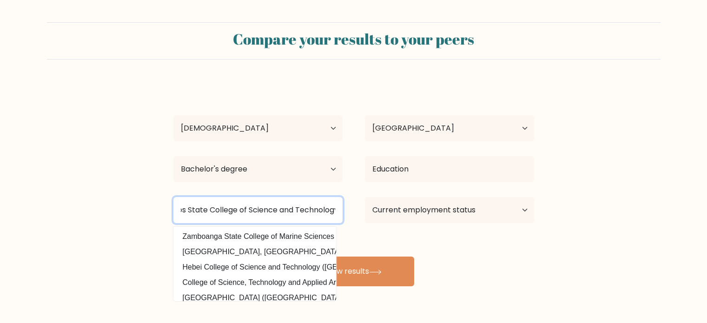
scroll to position [0, 60]
type input "Northern Negros State College of Science and Technology"
click at [294, 257] on button "View results" at bounding box center [354, 272] width 121 height 30
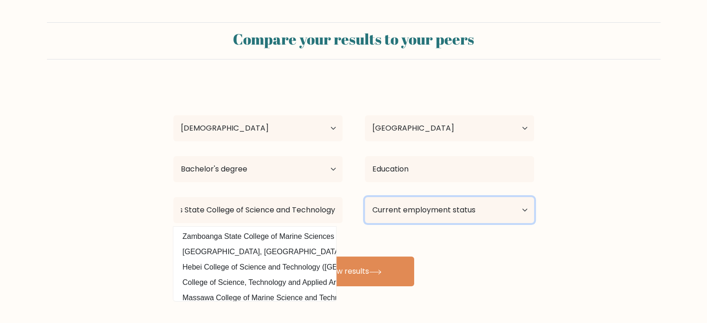
scroll to position [0, 0]
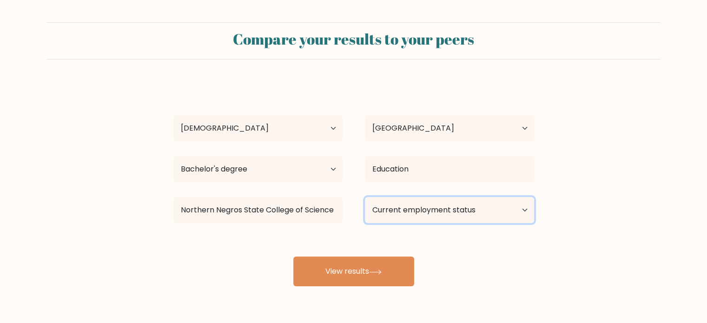
click at [440, 218] on select "Current employment status Employed Student Retired Other / prefer not to answer" at bounding box center [449, 210] width 169 height 26
select select "other"
click at [365, 197] on select "Current employment status Employed Student Retired Other / prefer not to answer" at bounding box center [449, 210] width 169 height 26
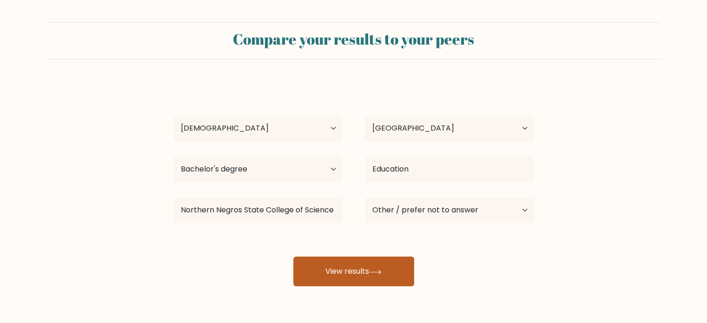
click at [388, 275] on button "View results" at bounding box center [354, 272] width 121 height 30
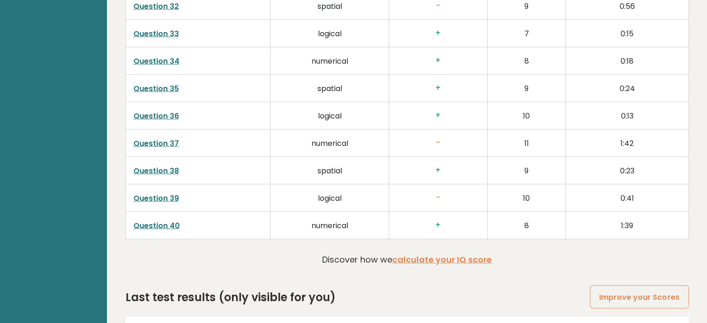
scroll to position [2392, 0]
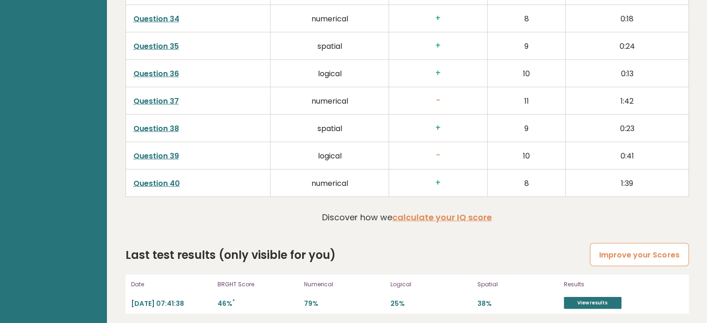
click at [629, 246] on link "Improve your Scores" at bounding box center [639, 255] width 99 height 24
click at [603, 301] on link "View results" at bounding box center [593, 303] width 58 height 12
